Goal: Transaction & Acquisition: Purchase product/service

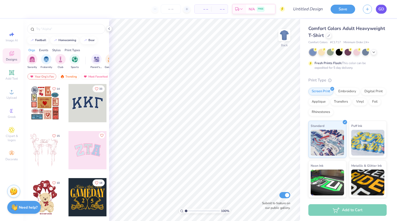
click at [378, 12] on link "GD" at bounding box center [381, 9] width 11 height 9
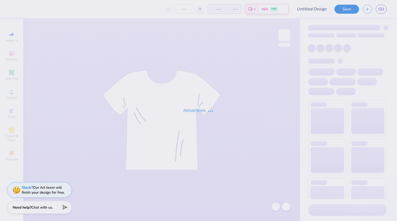
type input "Nationals Tech Fall '25"
type input "24"
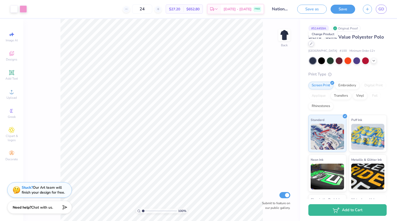
click at [312, 44] on icon at bounding box center [311, 43] width 3 height 3
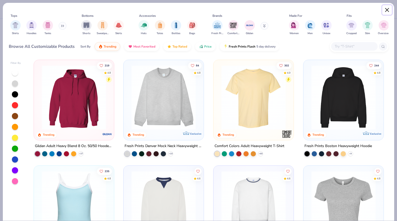
click at [390, 10] on button "Close" at bounding box center [387, 10] width 10 height 10
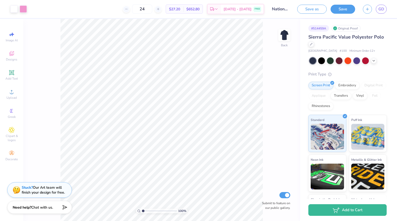
click at [318, 43] on div "Sierra Pacific Value Polyester Polo" at bounding box center [347, 41] width 78 height 14
click at [314, 44] on div at bounding box center [311, 44] width 6 height 6
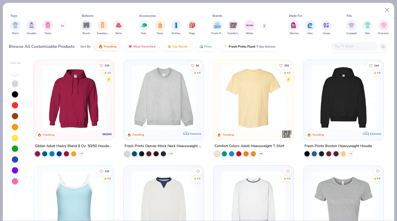
click at [56, 26] on div "Shirts Hoodies Tanks" at bounding box center [38, 27] width 59 height 19
click at [59, 26] on div "Shirts Hoodies Tanks" at bounding box center [38, 27] width 59 height 19
click at [63, 27] on icon at bounding box center [62, 26] width 3 height 3
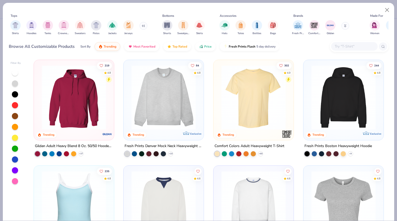
click at [66, 14] on div "Tops" at bounding box center [79, 15] width 140 height 5
click at [98, 27] on img "filter for Polos" at bounding box center [96, 25] width 6 height 6
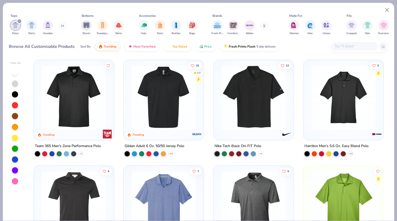
click at [340, 46] on input "text" at bounding box center [354, 46] width 40 height 6
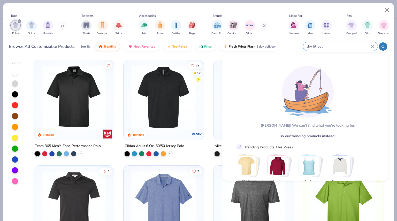
type input "dry fit polo"
click at [373, 45] on icon at bounding box center [372, 46] width 2 height 2
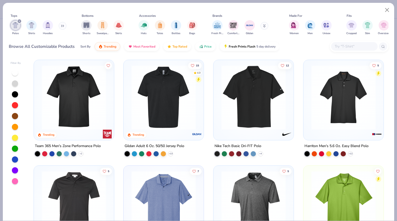
click at [307, 46] on div "Browse All Customizable Products Sort By Trending Most Favorited Top Rated Pric…" at bounding box center [198, 46] width 379 height 14
click at [263, 24] on button at bounding box center [264, 26] width 8 height 8
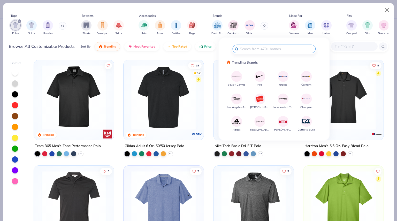
click at [334, 42] on div at bounding box center [359, 46] width 59 height 11
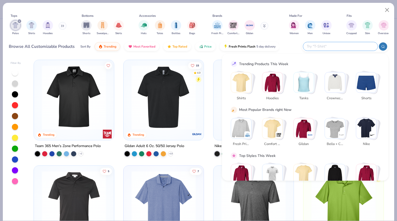
click at [206, 54] on div "Tops Polos Shirts Hoodies Bottoms Shorts Sweatpants Skirts Accessories Hats Tot…" at bounding box center [198, 29] width 391 height 53
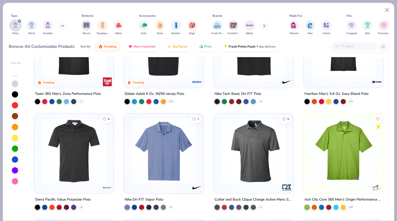
scroll to position [52, 0]
click at [347, 44] on input "text" at bounding box center [354, 46] width 40 height 6
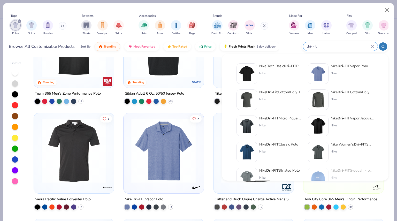
type input "dri-Fit"
click at [273, 143] on strong "Dri-FIT" at bounding box center [272, 144] width 12 height 5
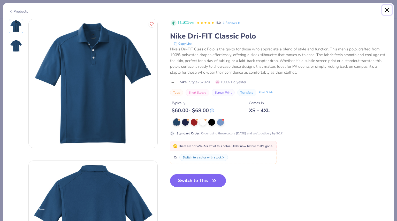
click at [387, 9] on button "Close" at bounding box center [387, 10] width 10 height 10
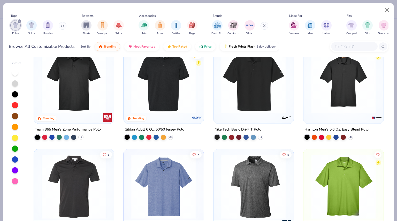
scroll to position [17, 0]
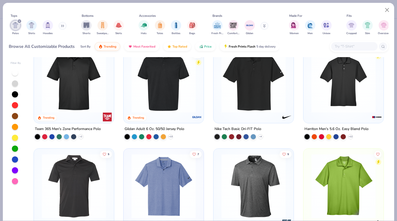
click at [338, 46] on input "text" at bounding box center [354, 46] width 40 height 6
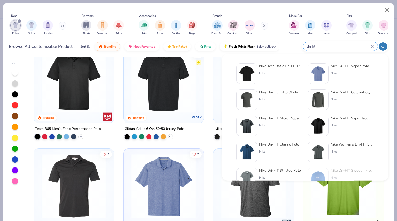
type input "dri fit"
click at [269, 68] on div "Nike Tech Basic Dri-FIT Polo" at bounding box center [280, 65] width 43 height 5
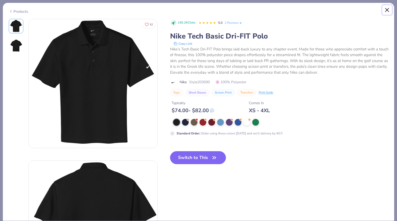
click at [386, 6] on button "Close" at bounding box center [387, 10] width 10 height 10
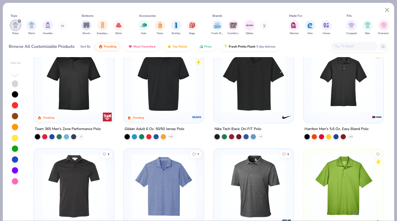
click at [353, 46] on input "text" at bounding box center [354, 46] width 40 height 6
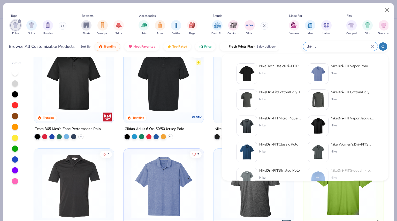
type input "dri-fit"
click at [321, 75] on img at bounding box center [318, 74] width 16 height 16
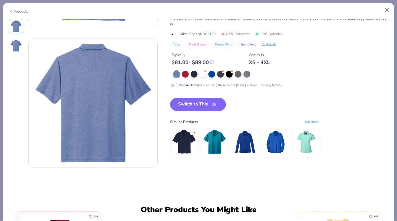
scroll to position [105, 0]
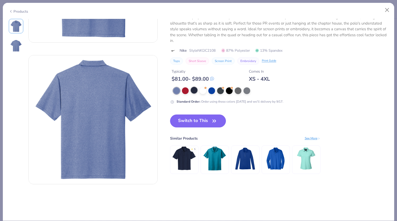
click at [194, 92] on div at bounding box center [194, 90] width 7 height 7
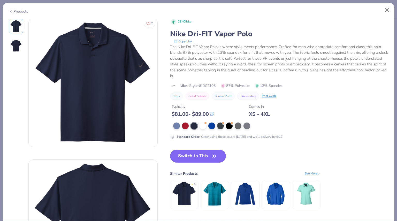
scroll to position [1, 0]
click at [199, 152] on button "Switch to This" at bounding box center [198, 156] width 56 height 13
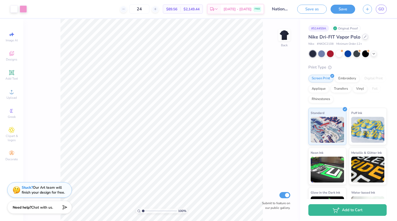
click at [364, 38] on div at bounding box center [365, 37] width 6 height 6
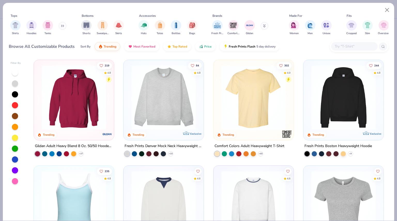
click at [353, 46] on input "text" at bounding box center [354, 46] width 40 height 6
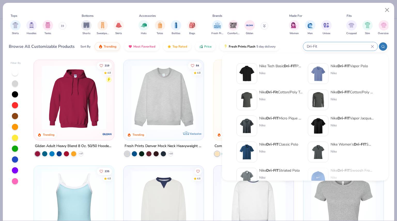
type input "Dri-Fit"
click at [289, 118] on div "Nike Dri-FIT Micro Pique 2.0 Polo" at bounding box center [280, 117] width 43 height 5
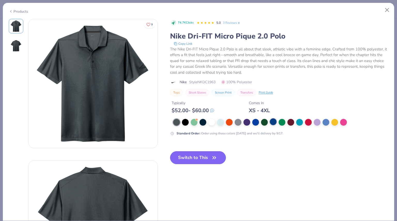
click at [275, 120] on div at bounding box center [273, 121] width 7 height 7
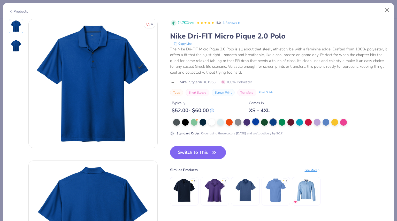
click at [253, 122] on div at bounding box center [255, 121] width 7 height 7
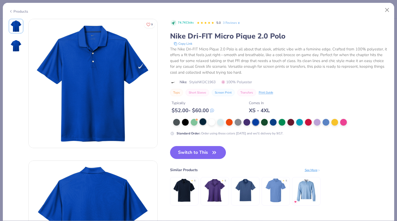
click at [203, 122] on div at bounding box center [202, 121] width 7 height 7
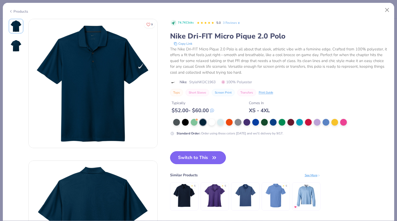
click at [194, 157] on button "Switch to This" at bounding box center [198, 157] width 56 height 13
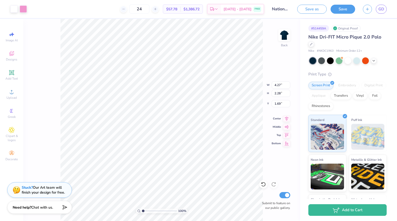
type input "1.86"
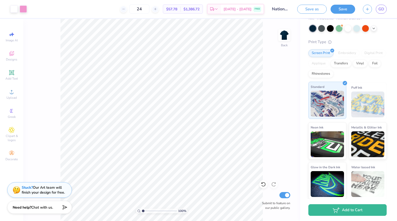
scroll to position [32, 0]
click at [383, 70] on div "# 514459A Original Proof Nike Dri-FIT Micro Pique 2.0 Polo Nike # NKDC1963 Mini…" at bounding box center [348, 93] width 97 height 213
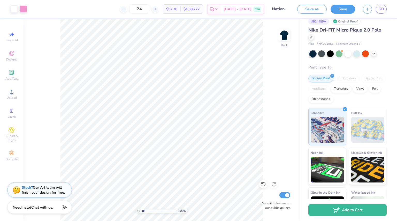
scroll to position [0, 0]
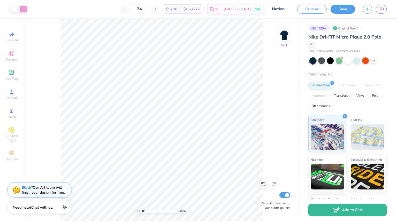
click at [373, 45] on div "Nike Dri-FIT Micro Pique 2.0 Polo" at bounding box center [347, 41] width 78 height 14
click at [380, 37] on div "Nike Dri-FIT Micro Pique 2.0 Polo" at bounding box center [347, 41] width 78 height 14
drag, startPoint x: 380, startPoint y: 37, endPoint x: 307, endPoint y: 37, distance: 72.8
click at [307, 37] on div "# 514459A Original Proof Nike Dri-FIT Micro Pique 2.0 Polo Nike # NKDC1963 Mini…" at bounding box center [348, 125] width 97 height 213
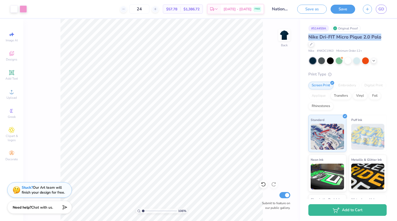
drag, startPoint x: 309, startPoint y: 37, endPoint x: 318, endPoint y: 45, distance: 12.5
click at [318, 45] on div "Nike Dri-FIT Micro Pique 2.0 Polo" at bounding box center [347, 41] width 78 height 14
click at [346, 5] on button "Save" at bounding box center [342, 8] width 25 height 9
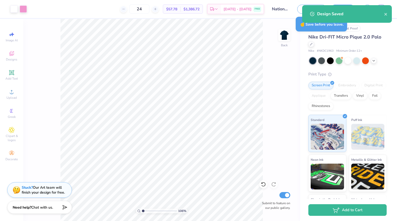
type input "1.06205071915961"
